Goal: Navigation & Orientation: Find specific page/section

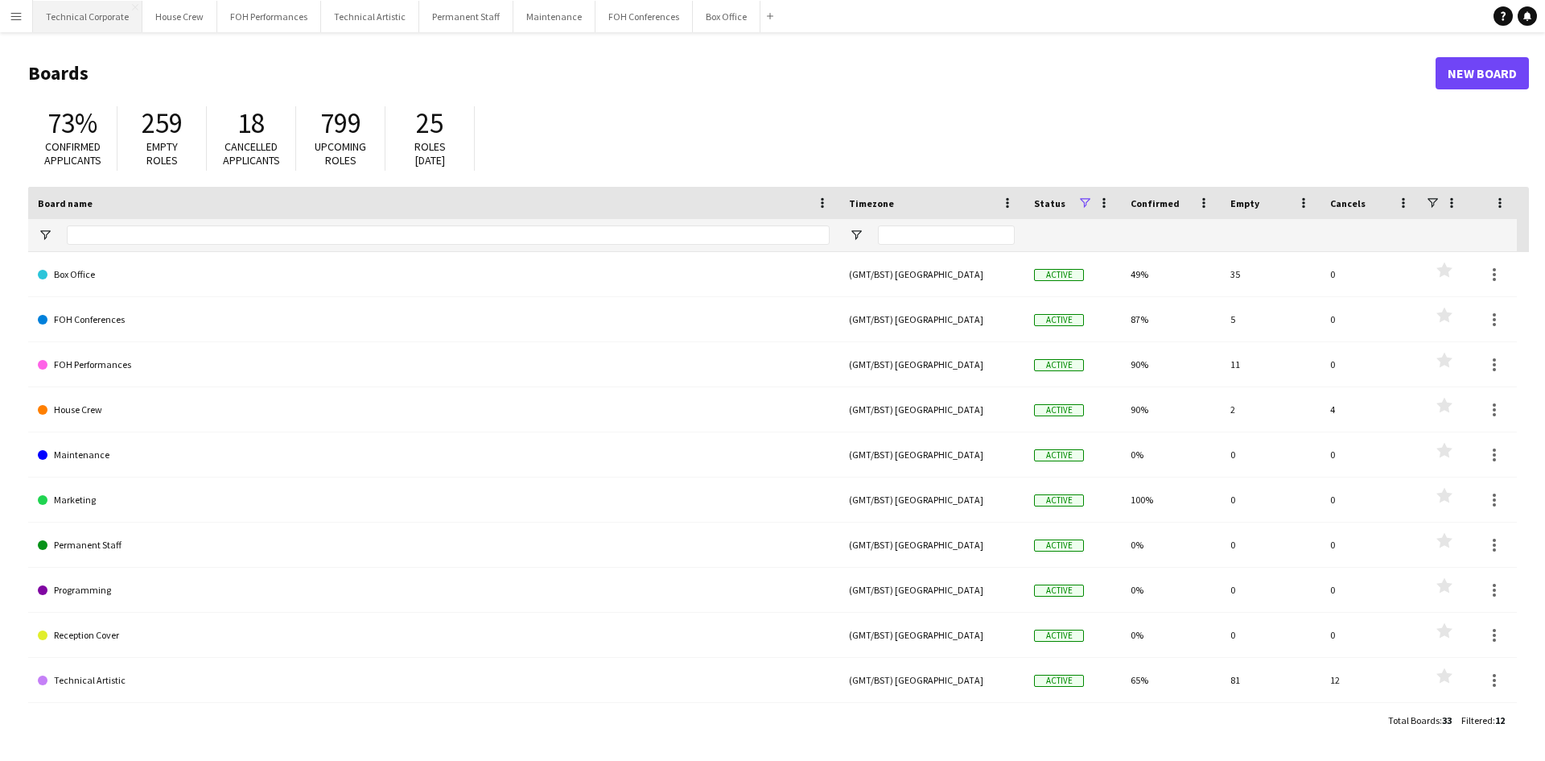
click at [95, 7] on button "Technical Corporate Close" at bounding box center [87, 16] width 109 height 31
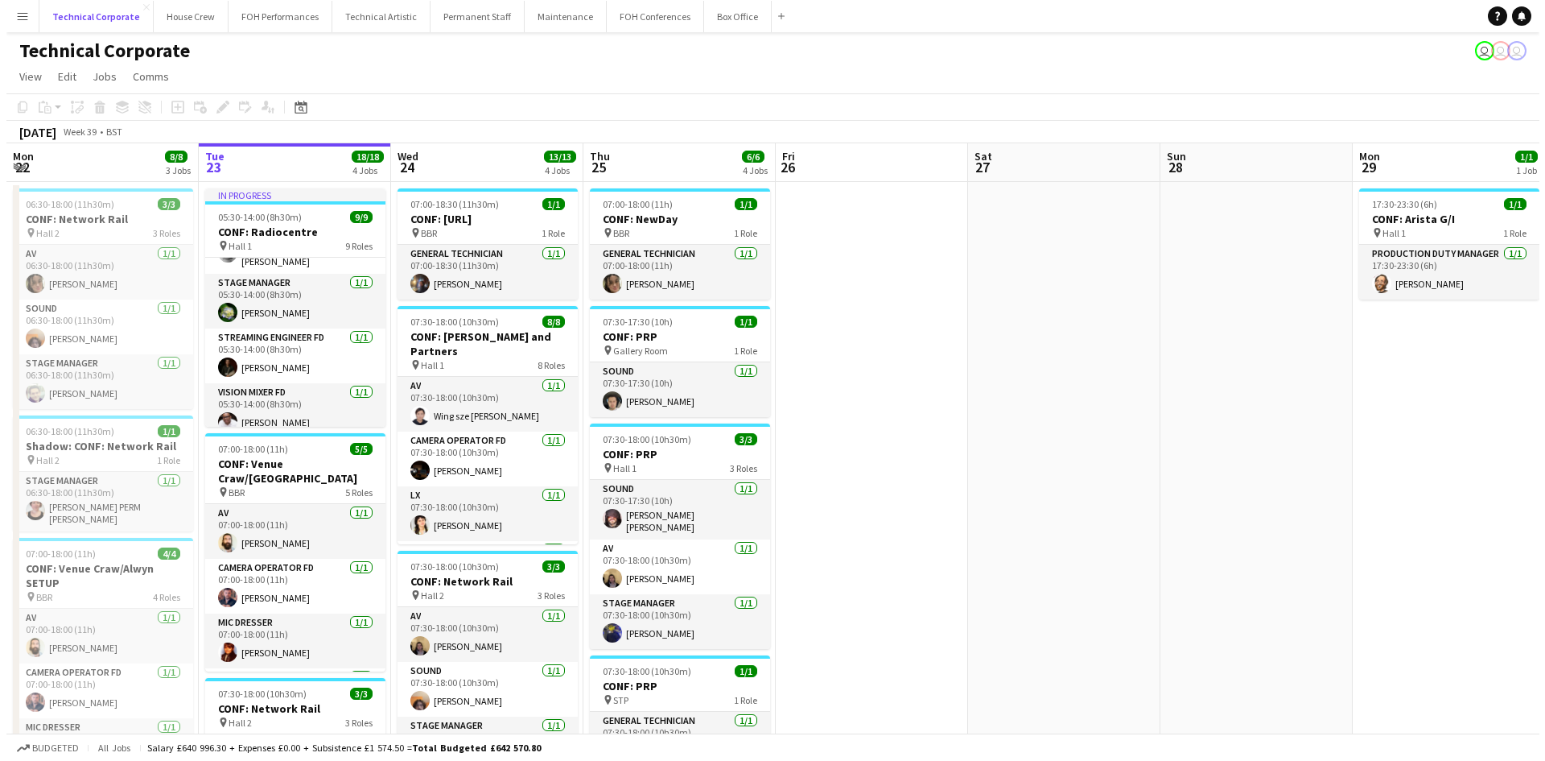
scroll to position [324, 0]
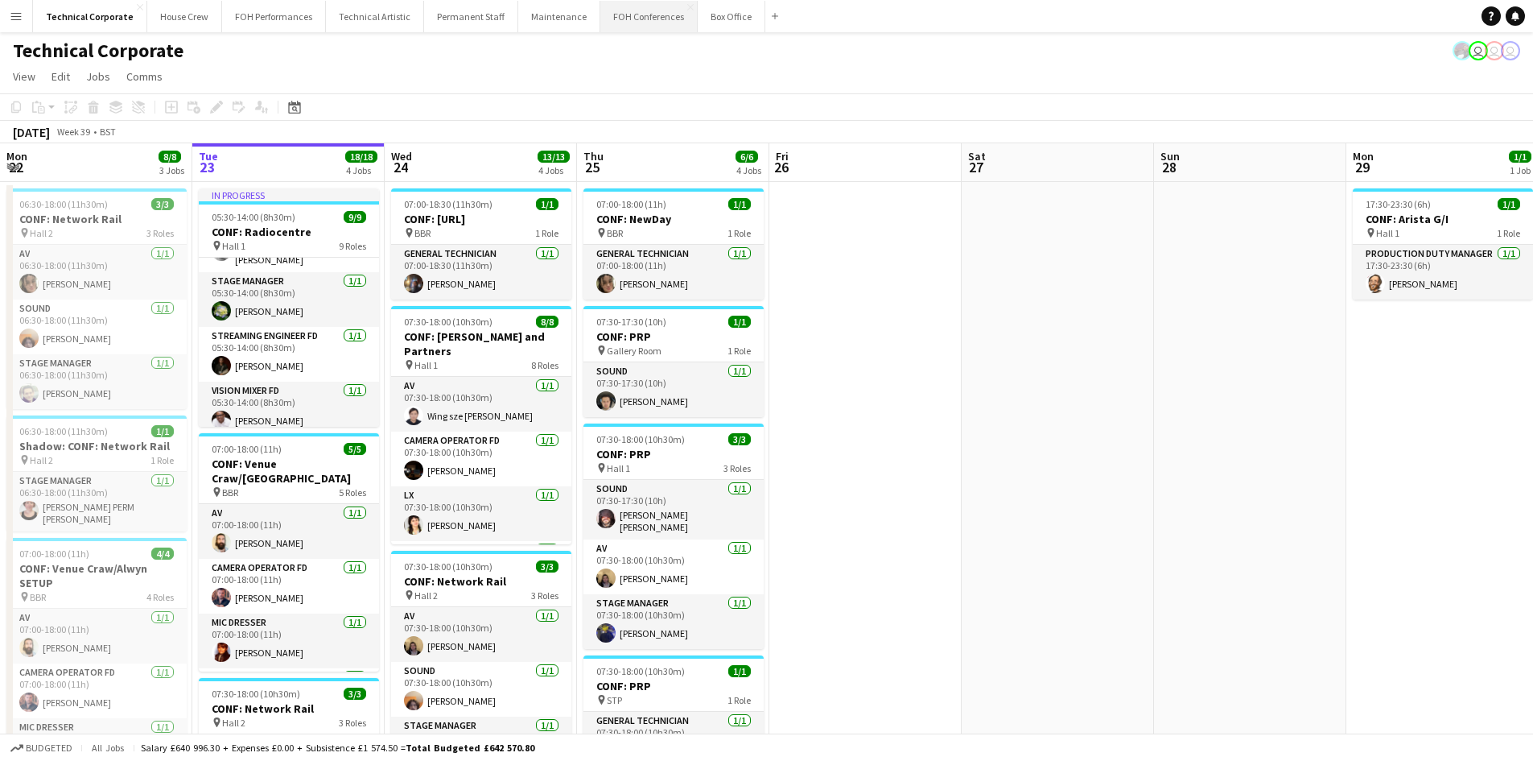
click at [611, 22] on button "FOH Conferences Close" at bounding box center [648, 16] width 97 height 31
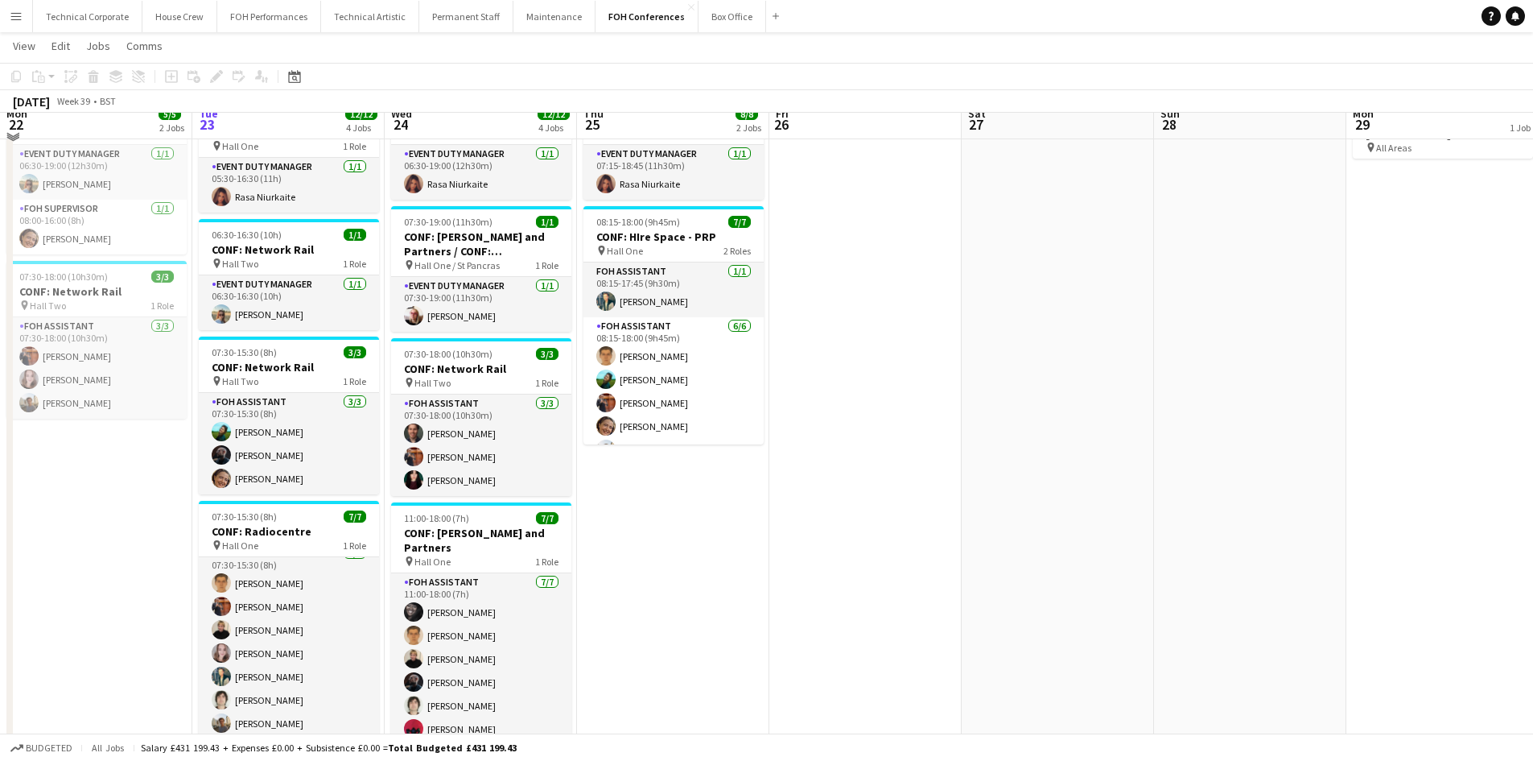
scroll to position [61, 0]
